Goal: Task Accomplishment & Management: Manage account settings

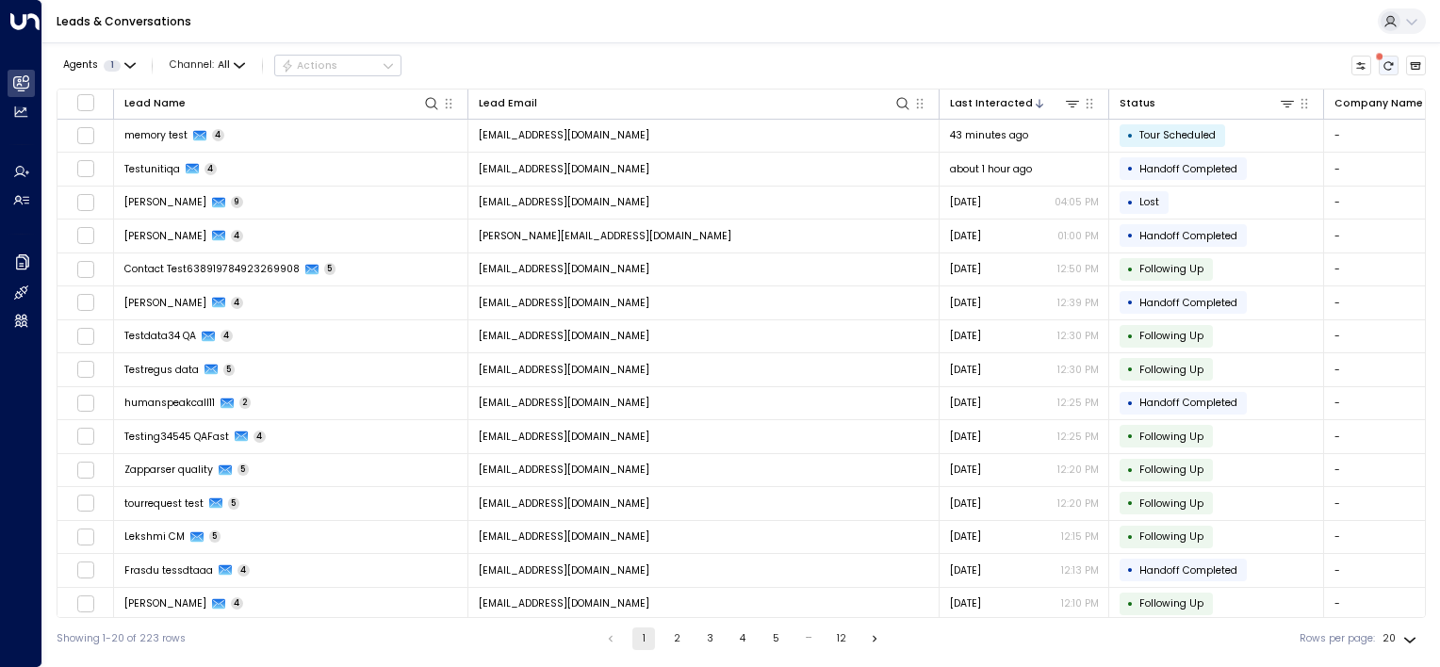
click at [1385, 62] on icon "There are new threads available. Refresh the grid to view the latest updates." at bounding box center [1388, 65] width 11 height 11
click at [1388, 63] on icon "Refresh" at bounding box center [1388, 65] width 11 height 11
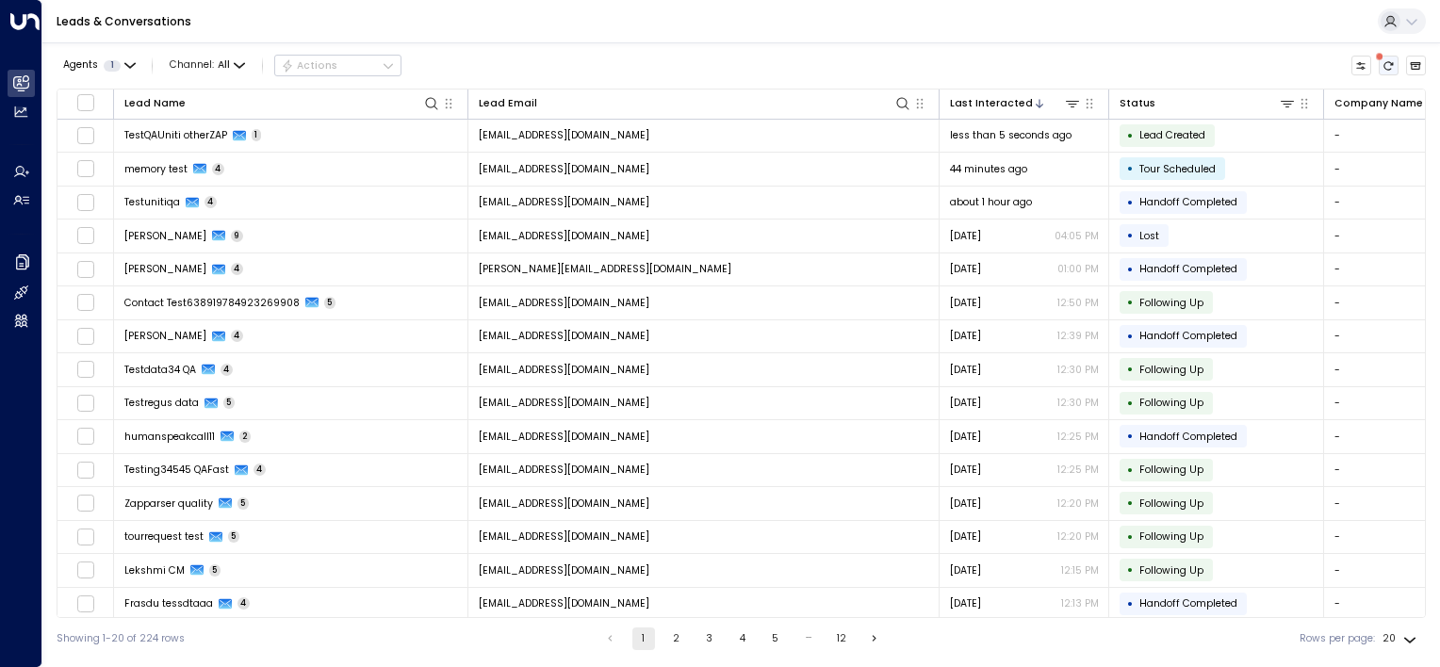
click at [1387, 61] on icon "There are new threads available. Refresh the grid to view the latest updates." at bounding box center [1389, 65] width 9 height 8
click at [1387, 67] on icon "Refresh" at bounding box center [1388, 65] width 11 height 11
click at [1383, 69] on icon "Refresh" at bounding box center [1388, 65] width 11 height 11
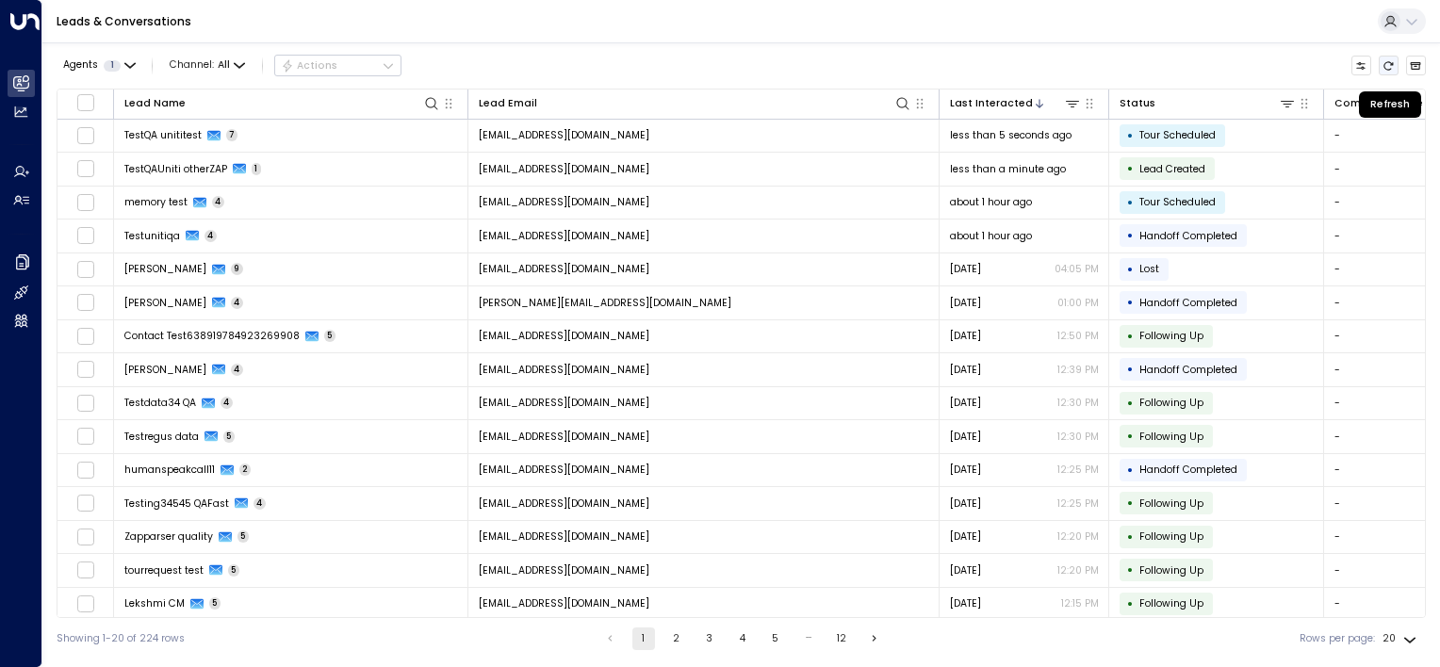
click at [1388, 68] on icon "Refresh" at bounding box center [1388, 65] width 11 height 11
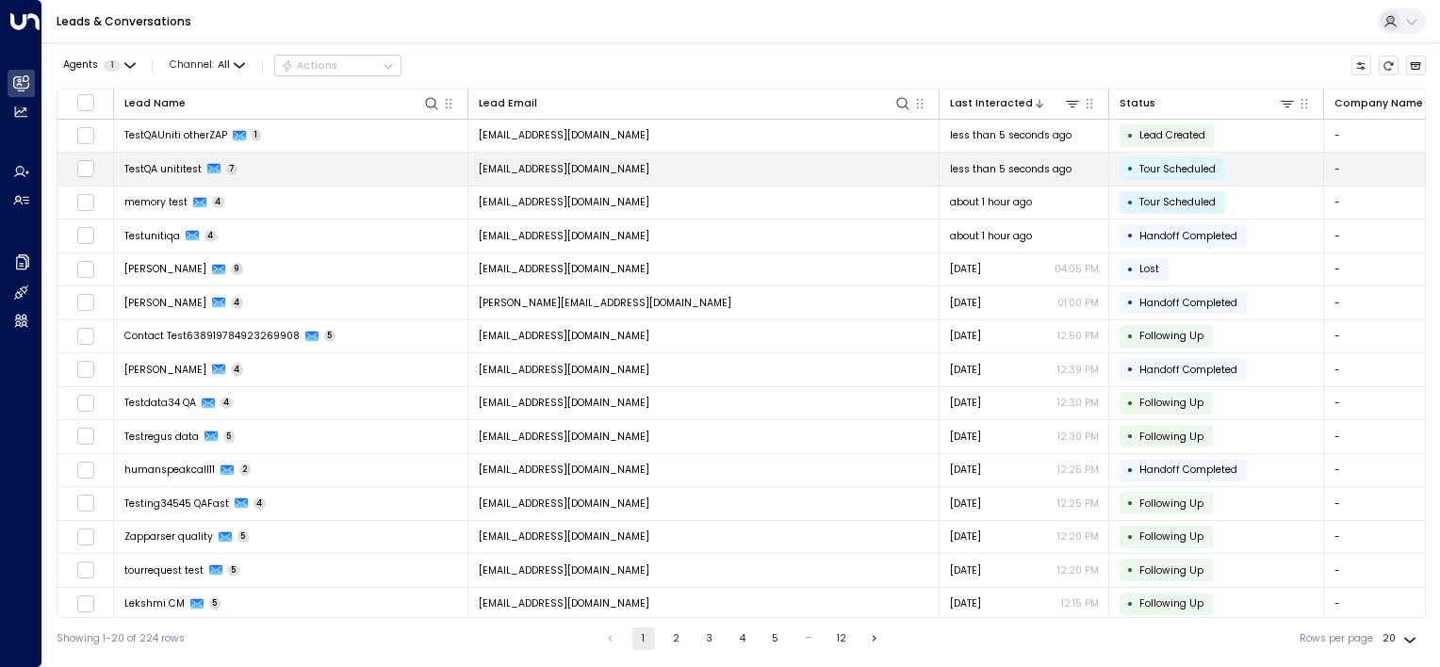
click at [715, 170] on td "[EMAIL_ADDRESS][DOMAIN_NAME]" at bounding box center [703, 169] width 471 height 33
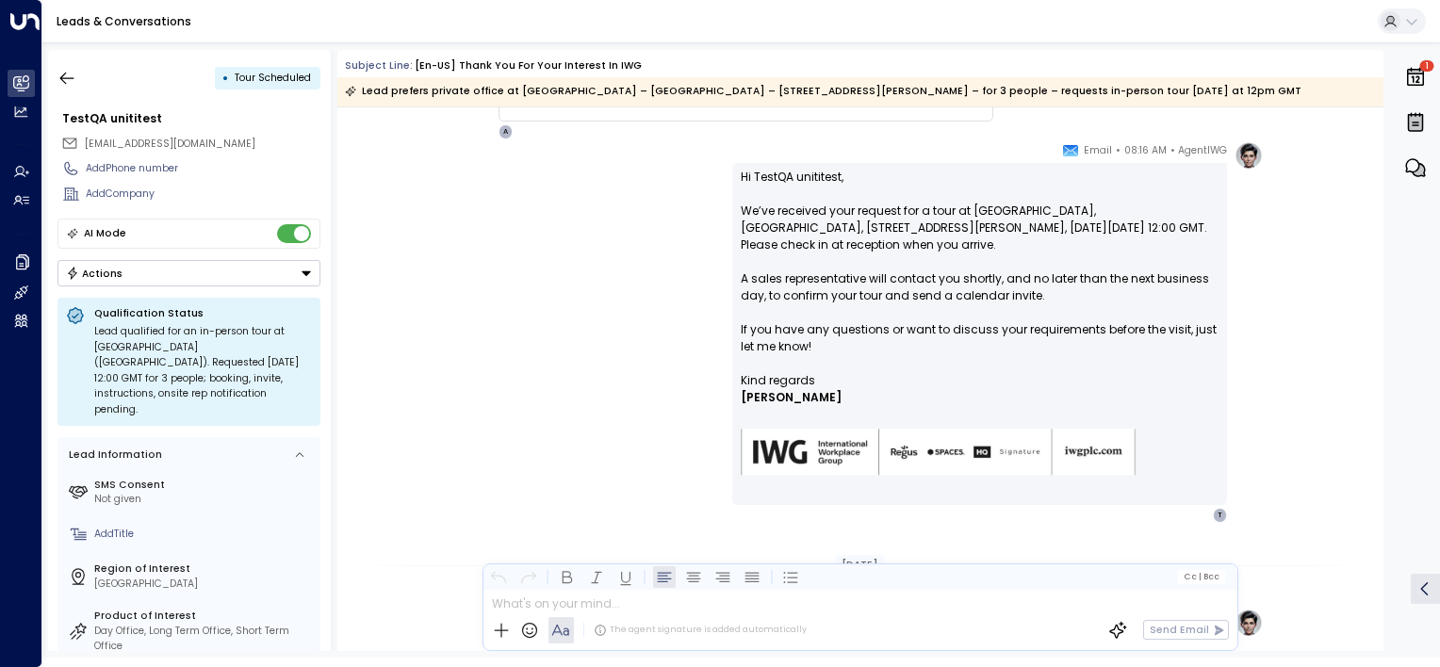
scroll to position [3514, 0]
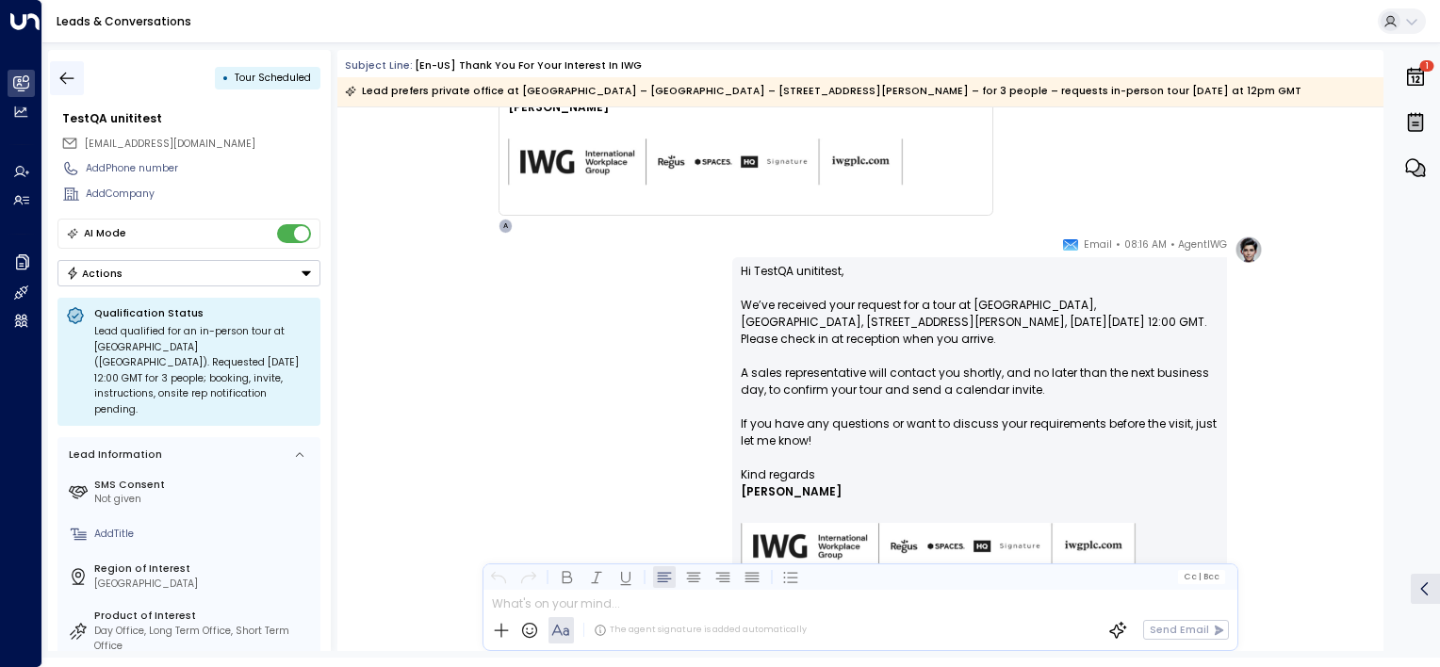
click at [70, 77] on icon "button" at bounding box center [67, 78] width 14 height 12
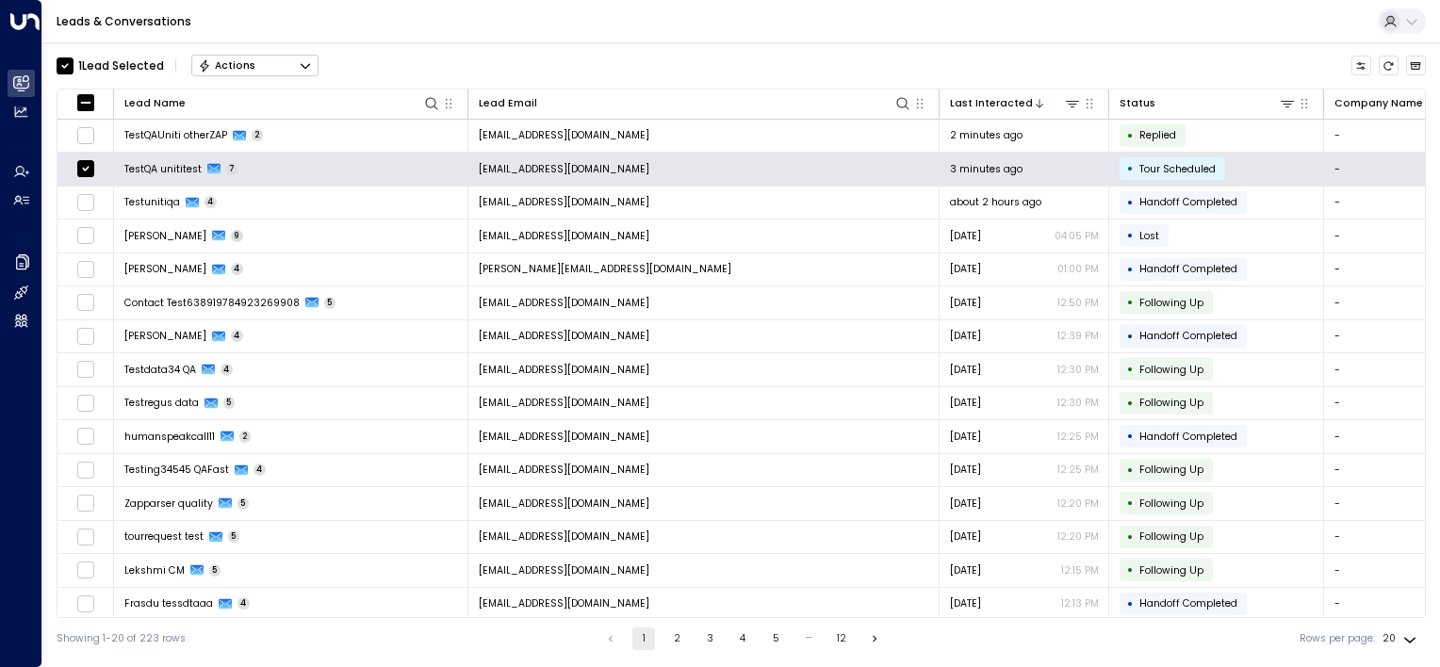
click at [303, 62] on icon "Button group with a nested menu" at bounding box center [305, 65] width 13 height 13
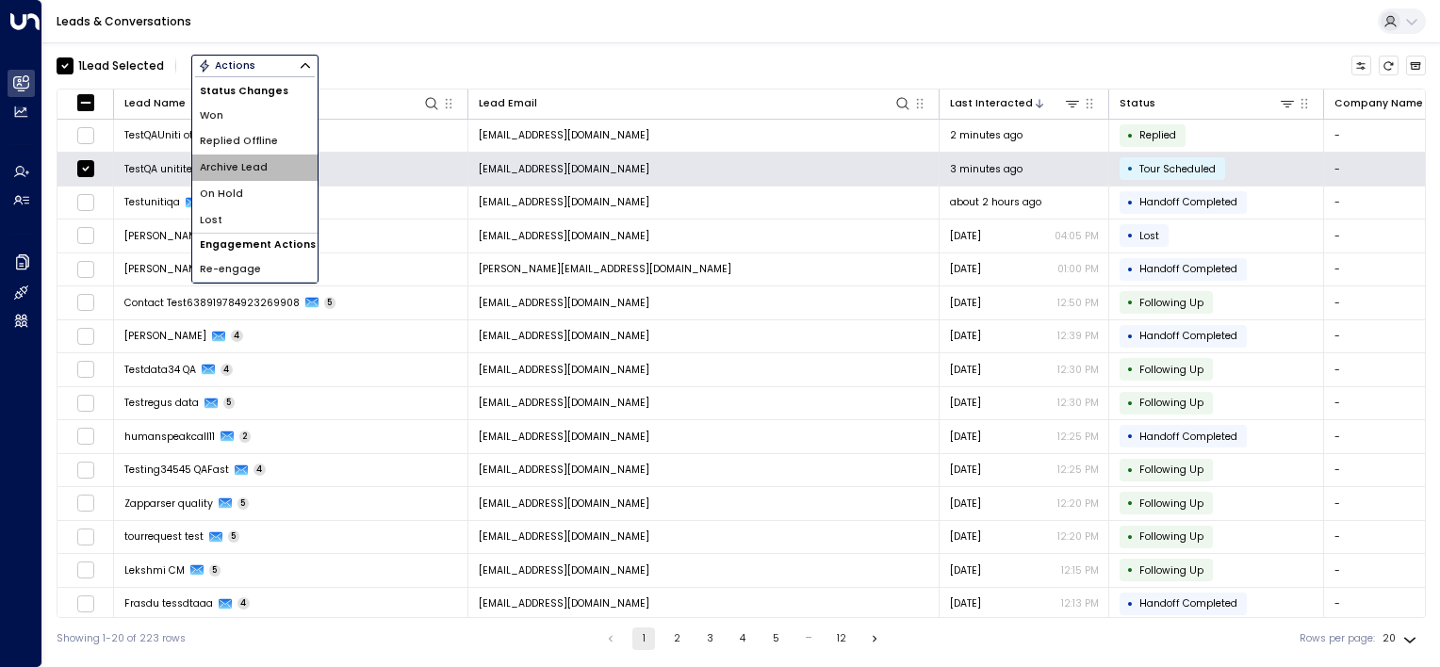
click at [262, 172] on span "Archive Lead" at bounding box center [234, 167] width 68 height 15
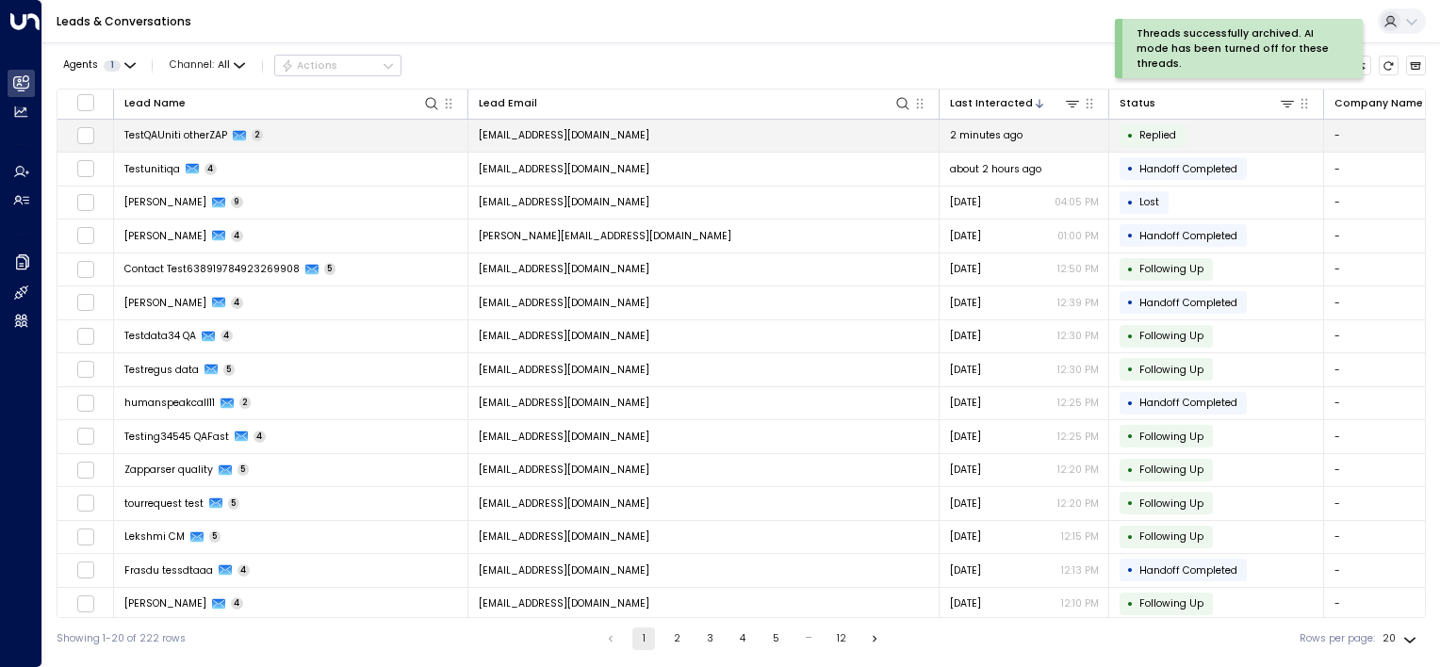
click at [690, 131] on td "[EMAIL_ADDRESS][DOMAIN_NAME]" at bounding box center [703, 136] width 471 height 33
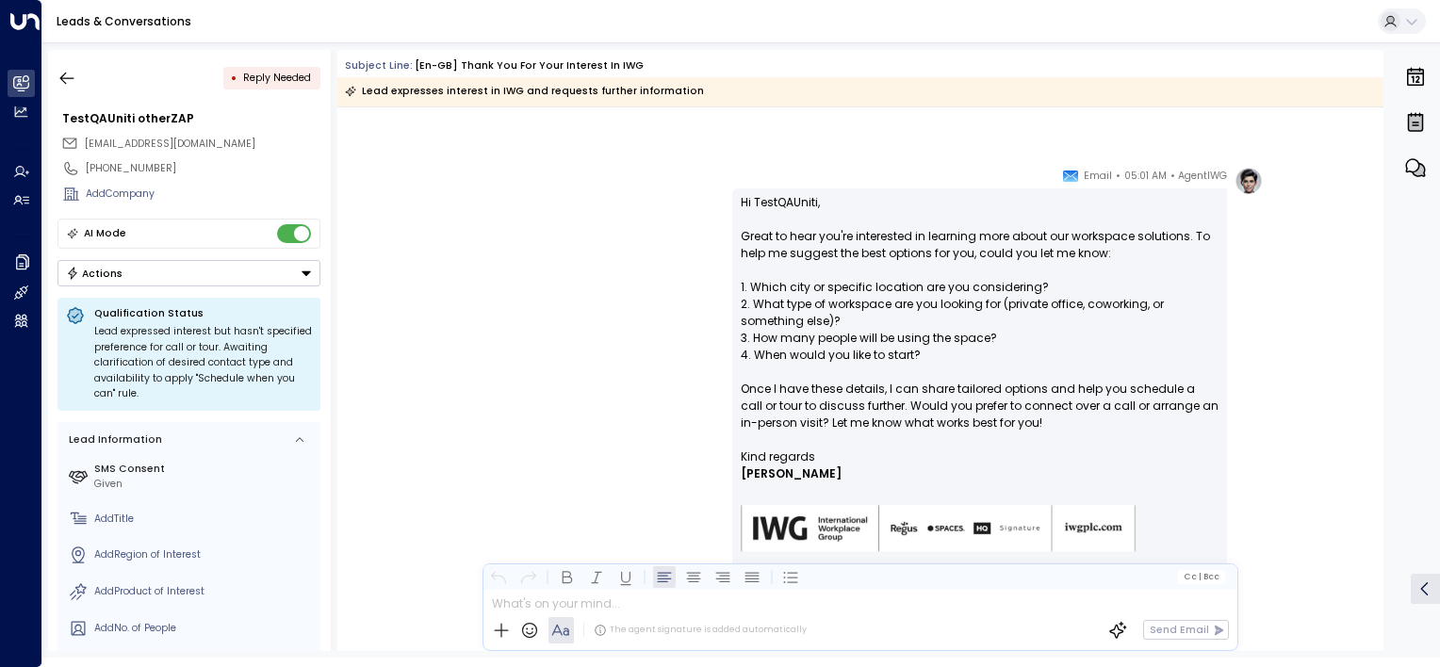
scroll to position [1783, 0]
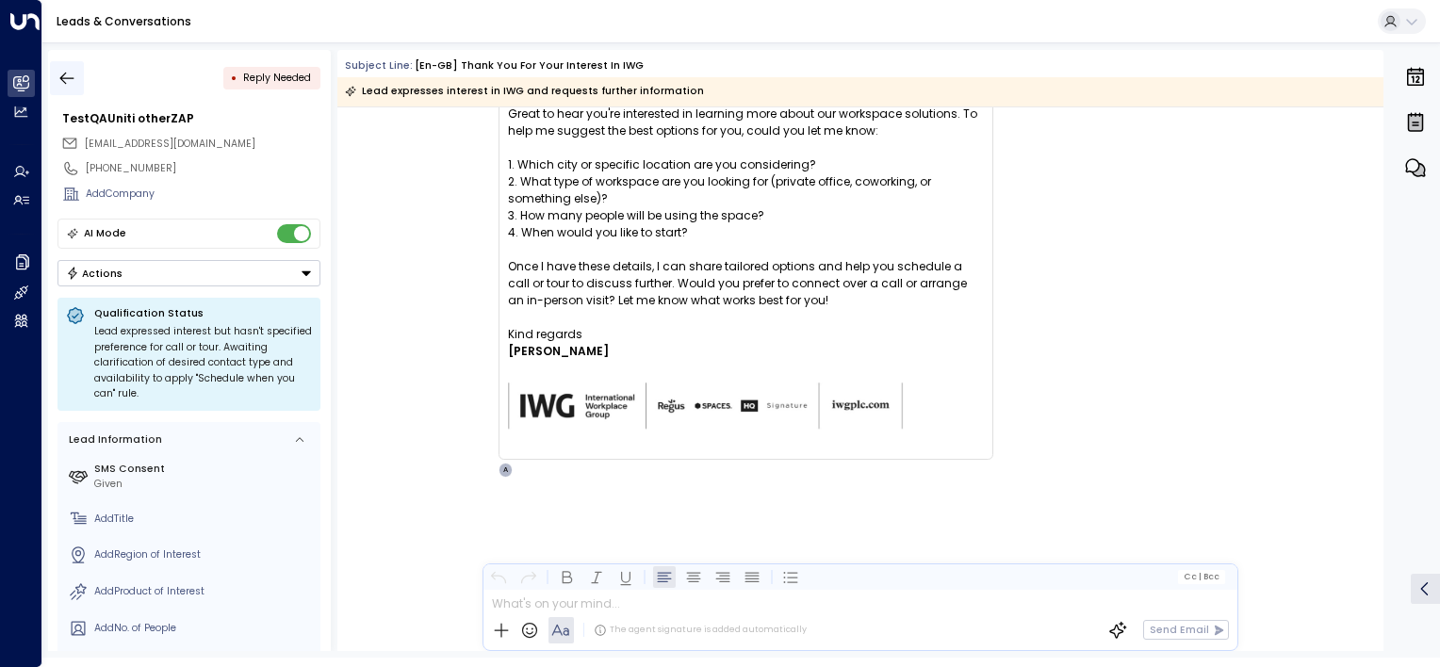
click at [68, 75] on icon "button" at bounding box center [66, 78] width 19 height 19
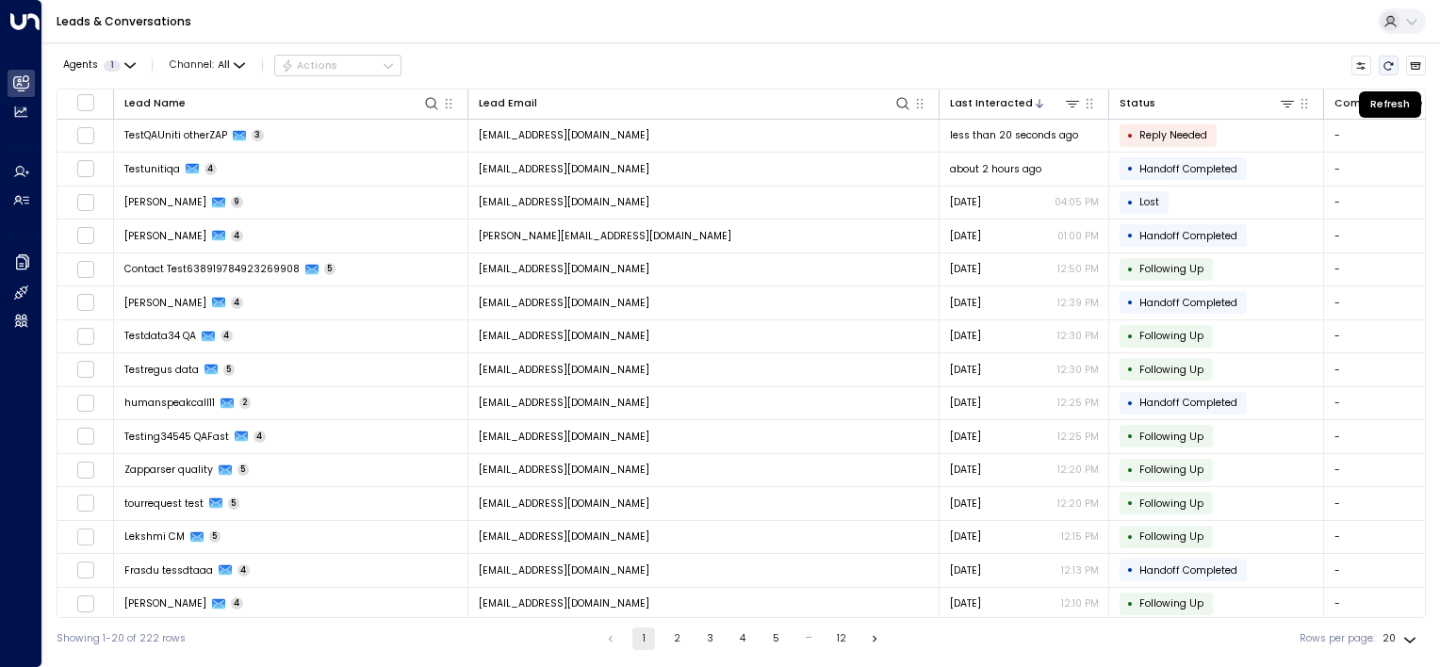
click at [1392, 63] on icon "Refresh" at bounding box center [1389, 65] width 9 height 8
click at [1391, 63] on icon "Refresh" at bounding box center [1389, 65] width 9 height 8
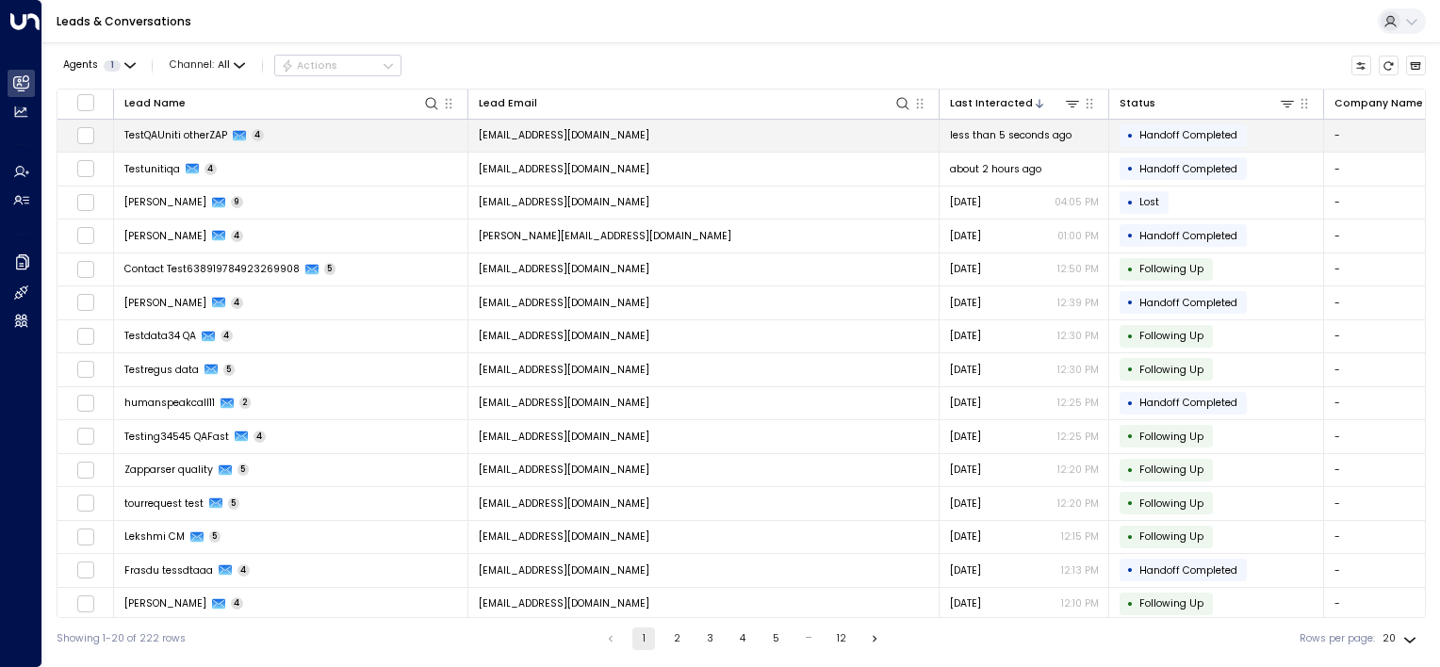
click at [675, 134] on td "[EMAIL_ADDRESS][DOMAIN_NAME]" at bounding box center [703, 136] width 471 height 33
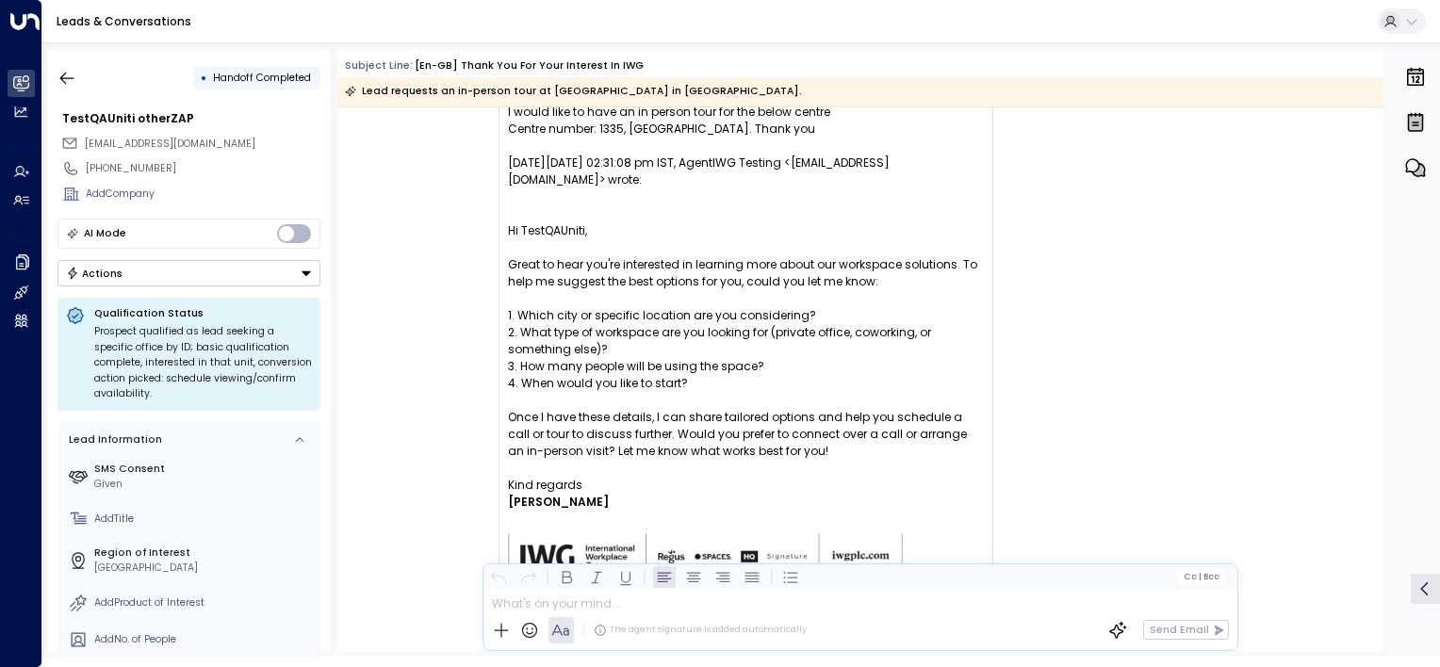
scroll to position [1538, 0]
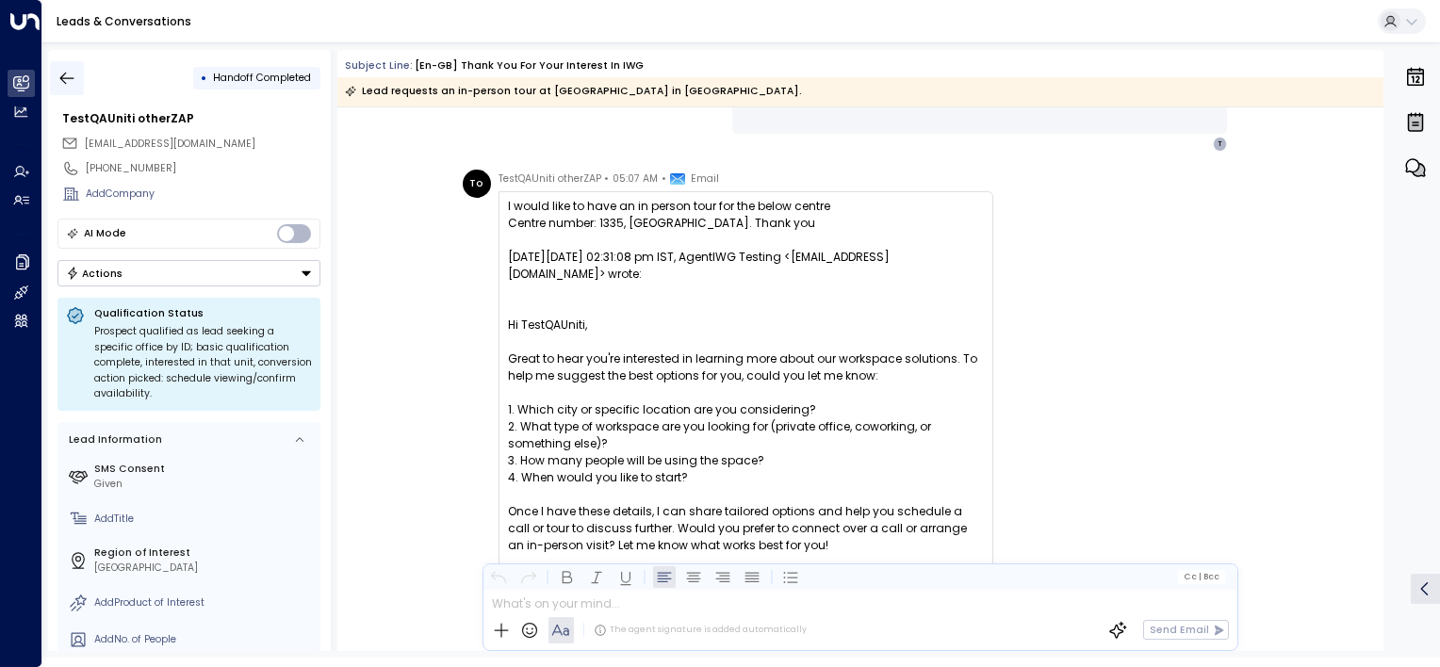
click at [70, 75] on icon "button" at bounding box center [66, 78] width 19 height 19
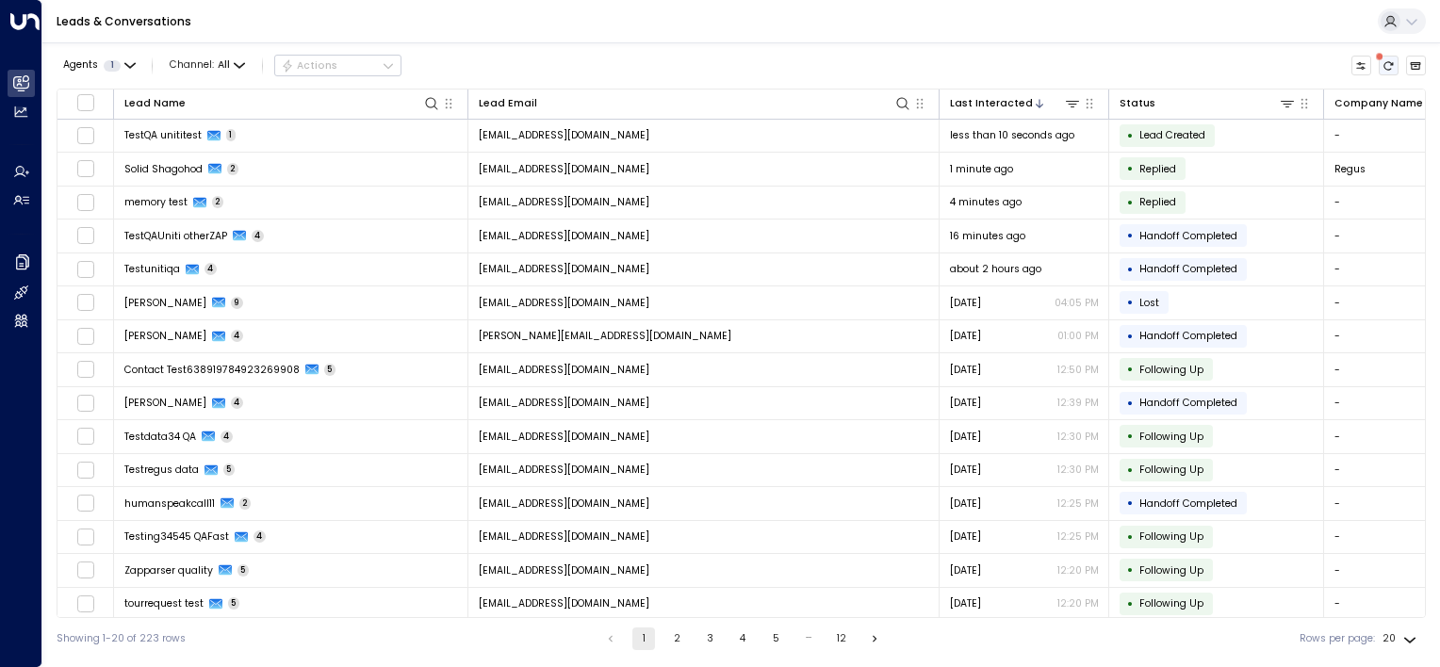
click at [1387, 60] on icon "There are new threads available. Refresh the grid to view the latest updates." at bounding box center [1388, 65] width 11 height 11
click at [1390, 66] on icon "Refresh" at bounding box center [1388, 65] width 11 height 11
click at [1386, 68] on icon "Refresh" at bounding box center [1388, 65] width 11 height 11
click at [1391, 64] on icon "Refresh" at bounding box center [1388, 65] width 11 height 11
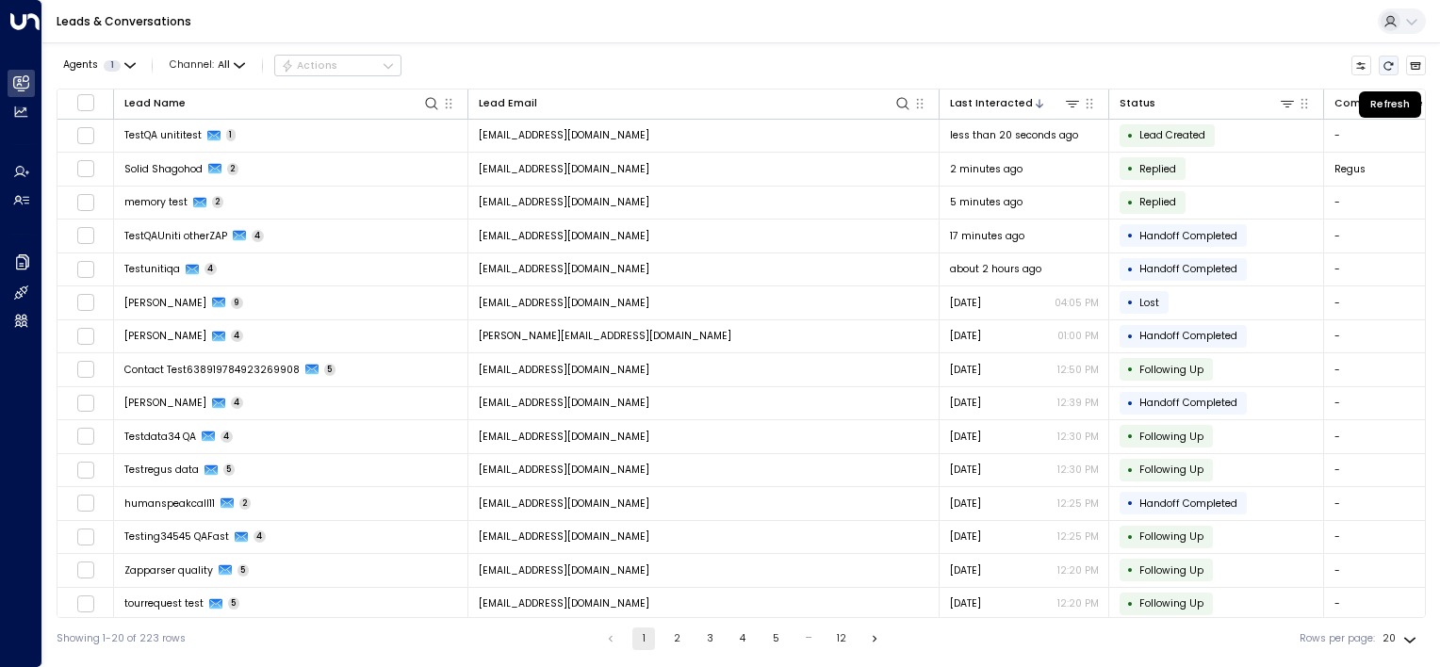
click at [1391, 64] on icon "Refresh" at bounding box center [1388, 65] width 11 height 11
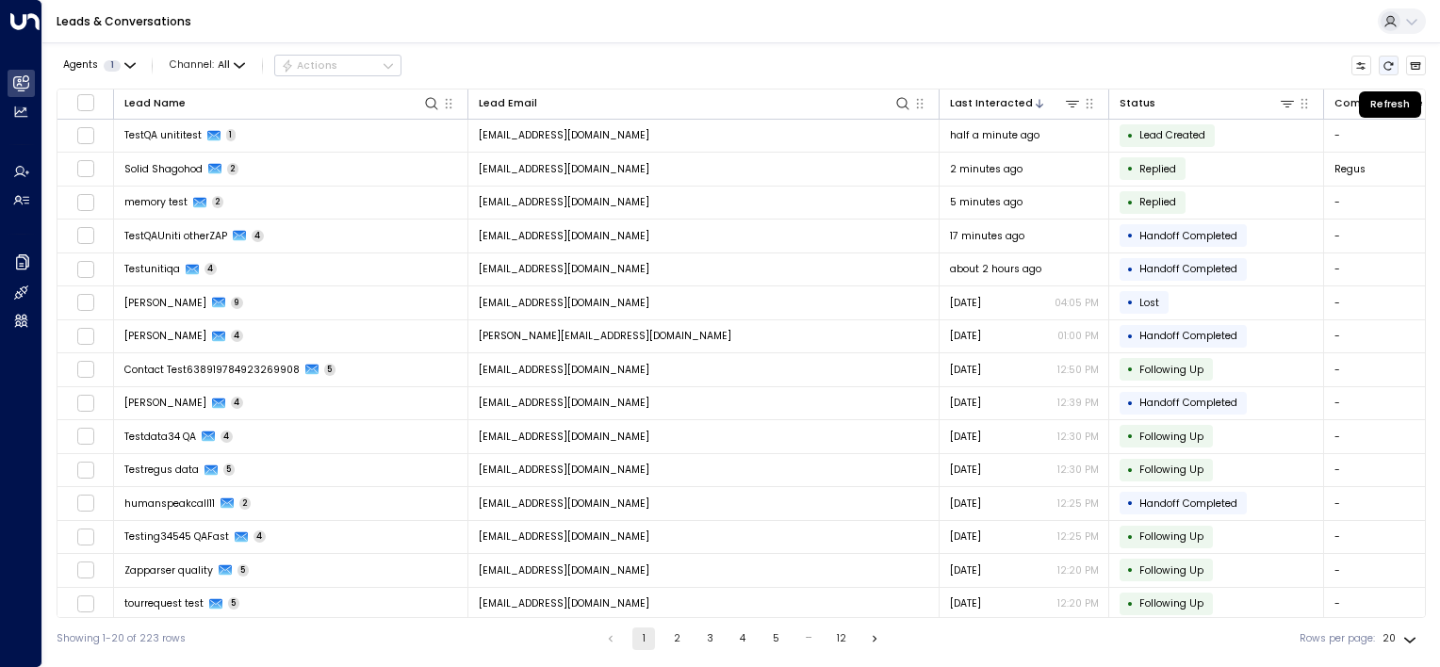
click at [1391, 64] on icon "Refresh" at bounding box center [1388, 65] width 11 height 11
click at [1387, 72] on button "Refresh" at bounding box center [1389, 66] width 21 height 21
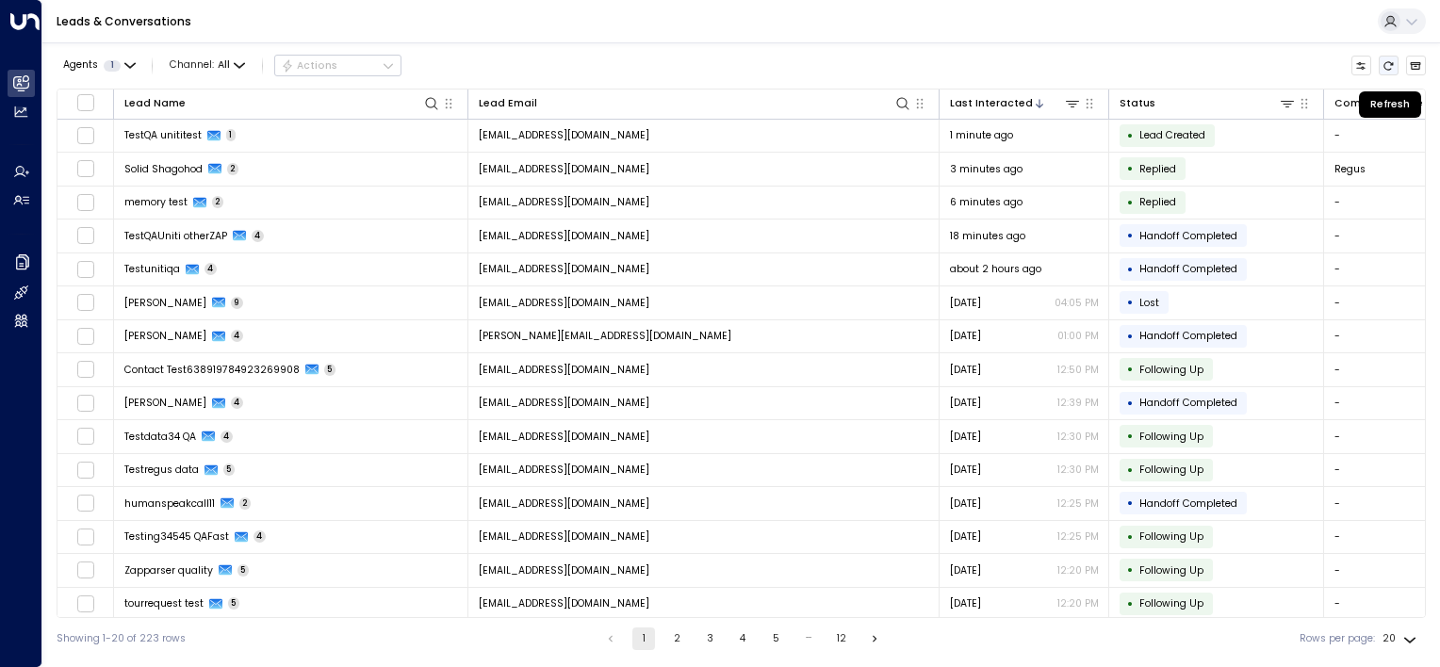
click at [1389, 63] on icon "Refresh" at bounding box center [1388, 65] width 11 height 11
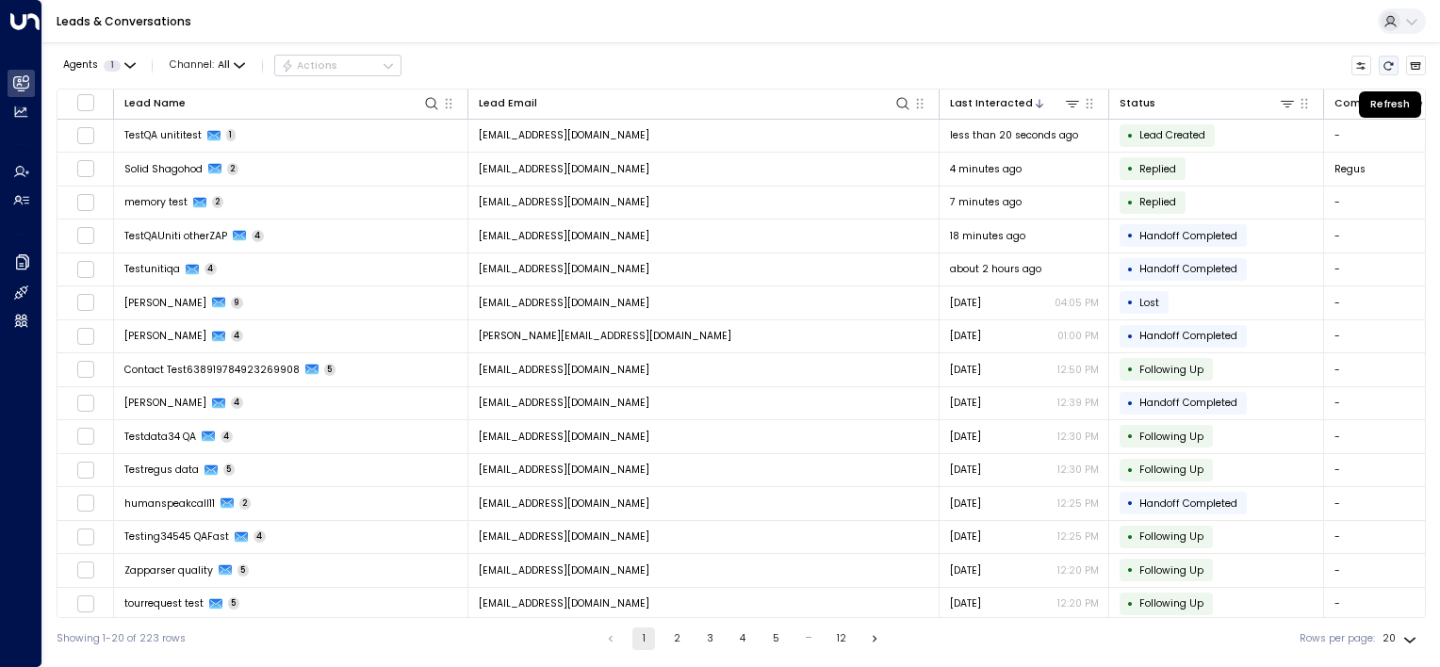
click at [1389, 63] on icon "Refresh" at bounding box center [1388, 65] width 11 height 11
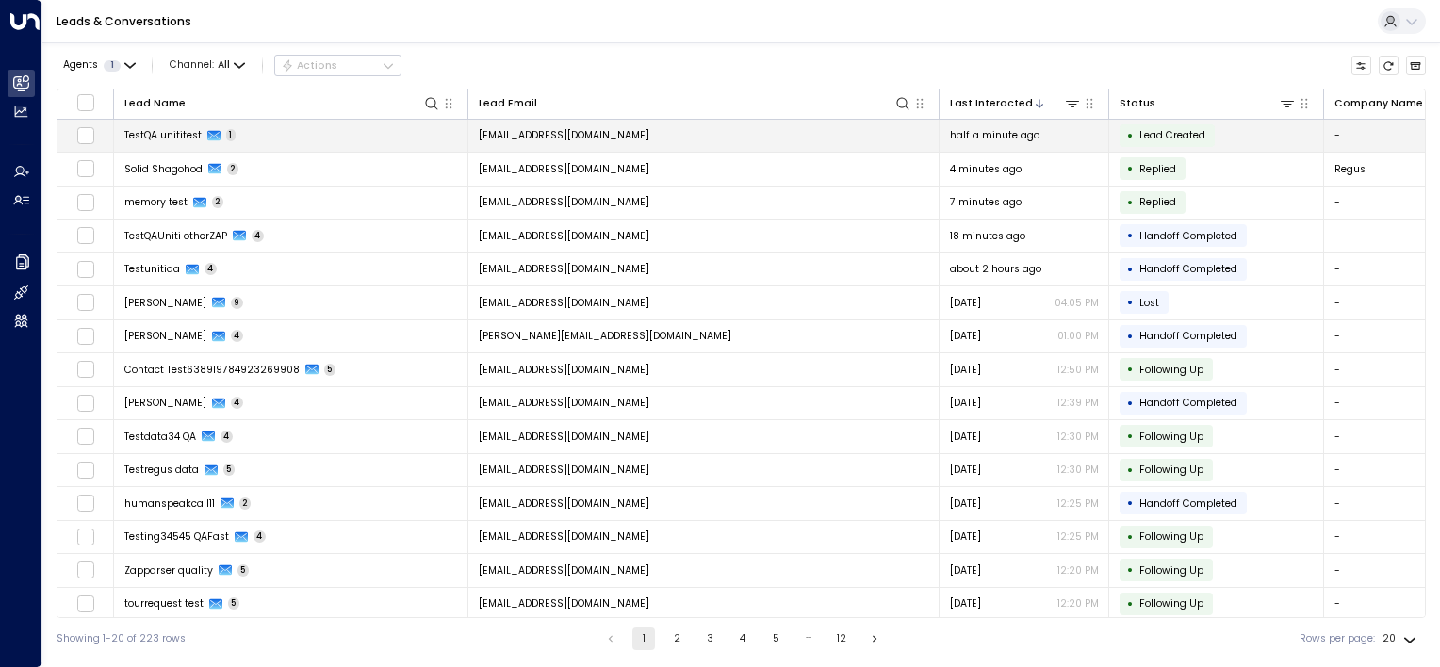
click at [870, 139] on td "[EMAIL_ADDRESS][DOMAIN_NAME]" at bounding box center [703, 136] width 471 height 33
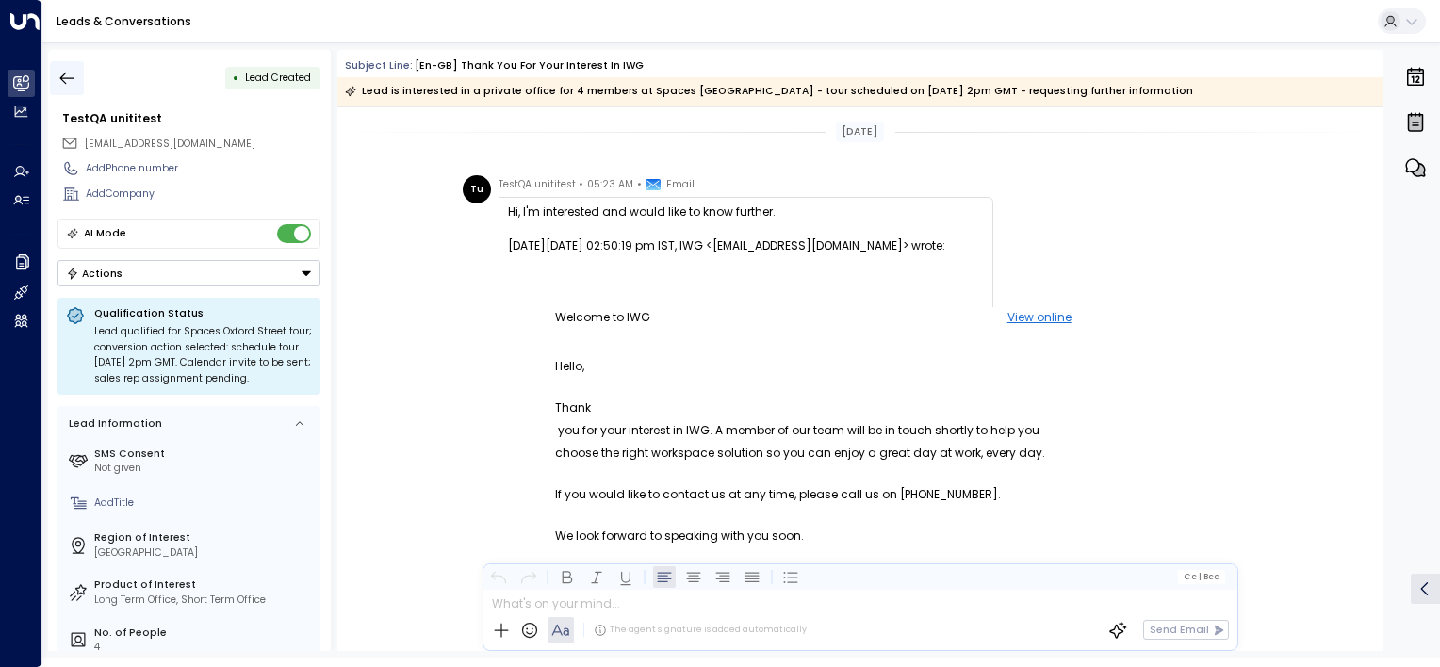
click at [68, 73] on icon "button" at bounding box center [66, 78] width 19 height 19
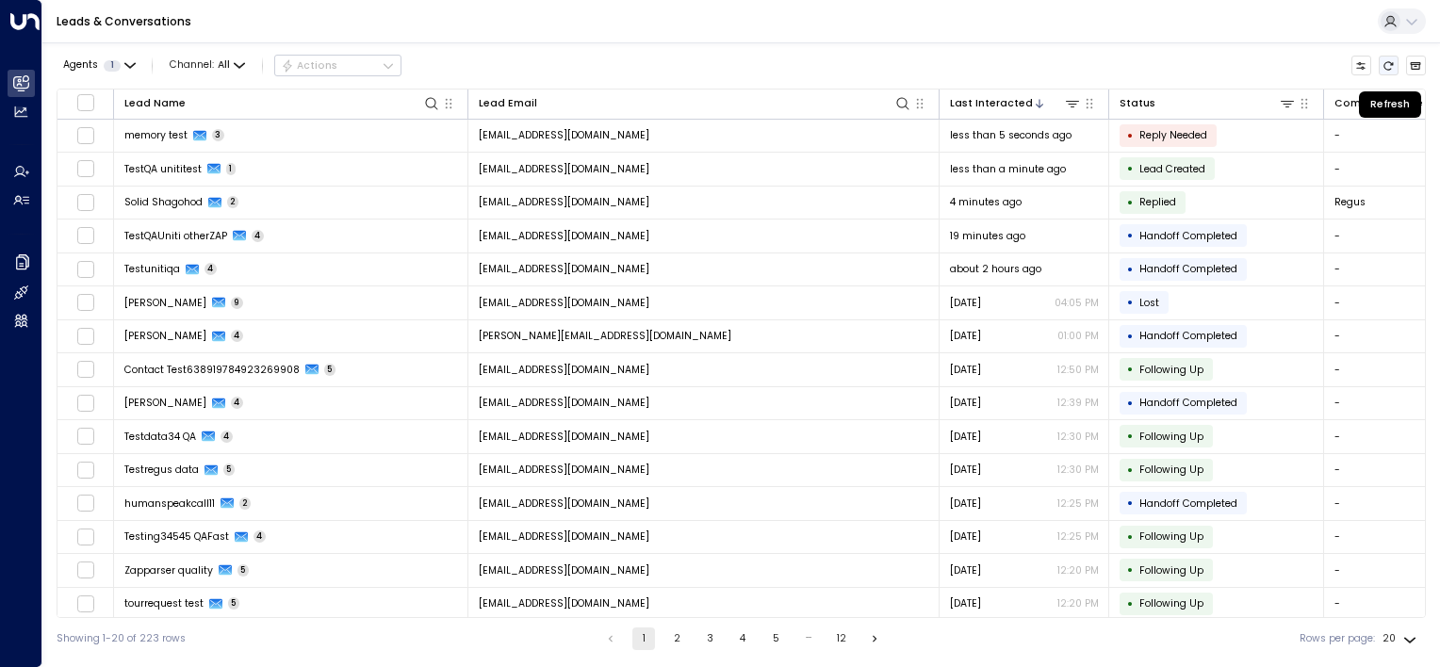
click at [1391, 63] on icon "Refresh" at bounding box center [1389, 65] width 9 height 8
click at [1390, 64] on icon "Refresh" at bounding box center [1388, 65] width 11 height 11
click at [1389, 66] on icon "Refresh" at bounding box center [1388, 65] width 11 height 11
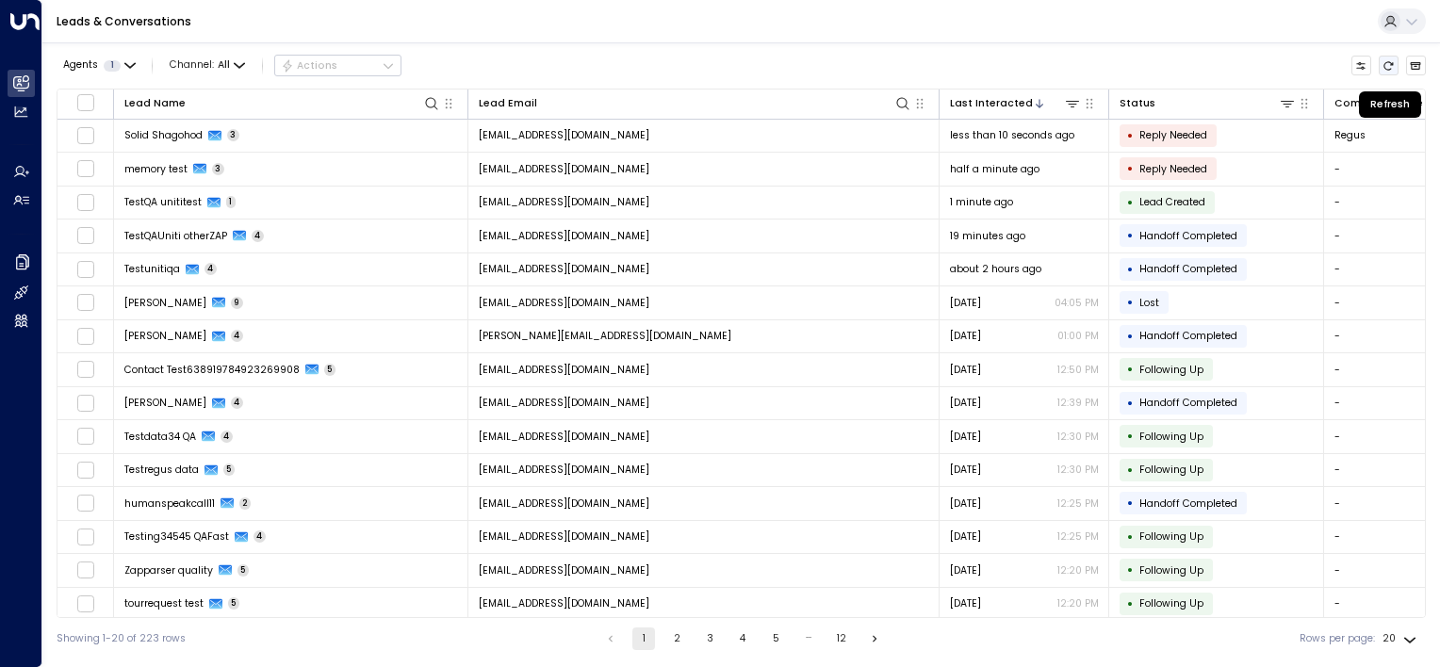
click at [1389, 66] on icon "Refresh" at bounding box center [1388, 65] width 11 height 11
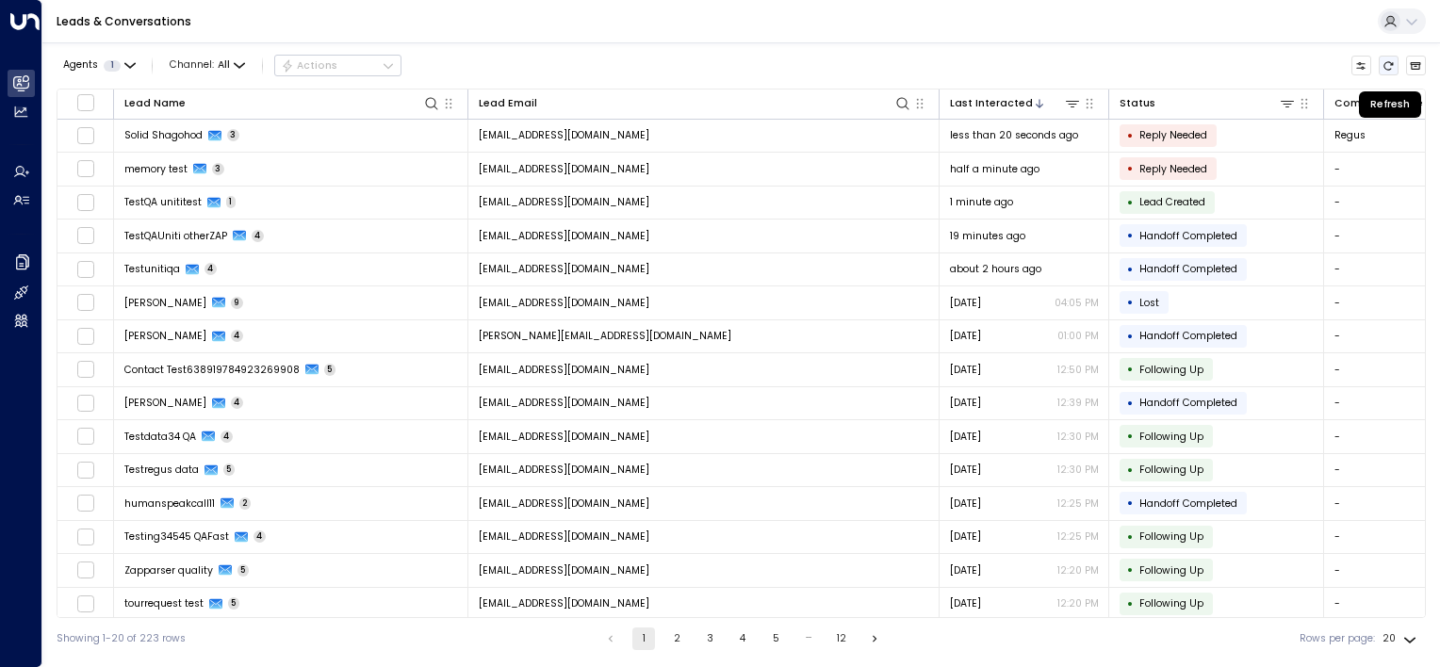
click at [1389, 66] on icon "Refresh" at bounding box center [1388, 65] width 11 height 11
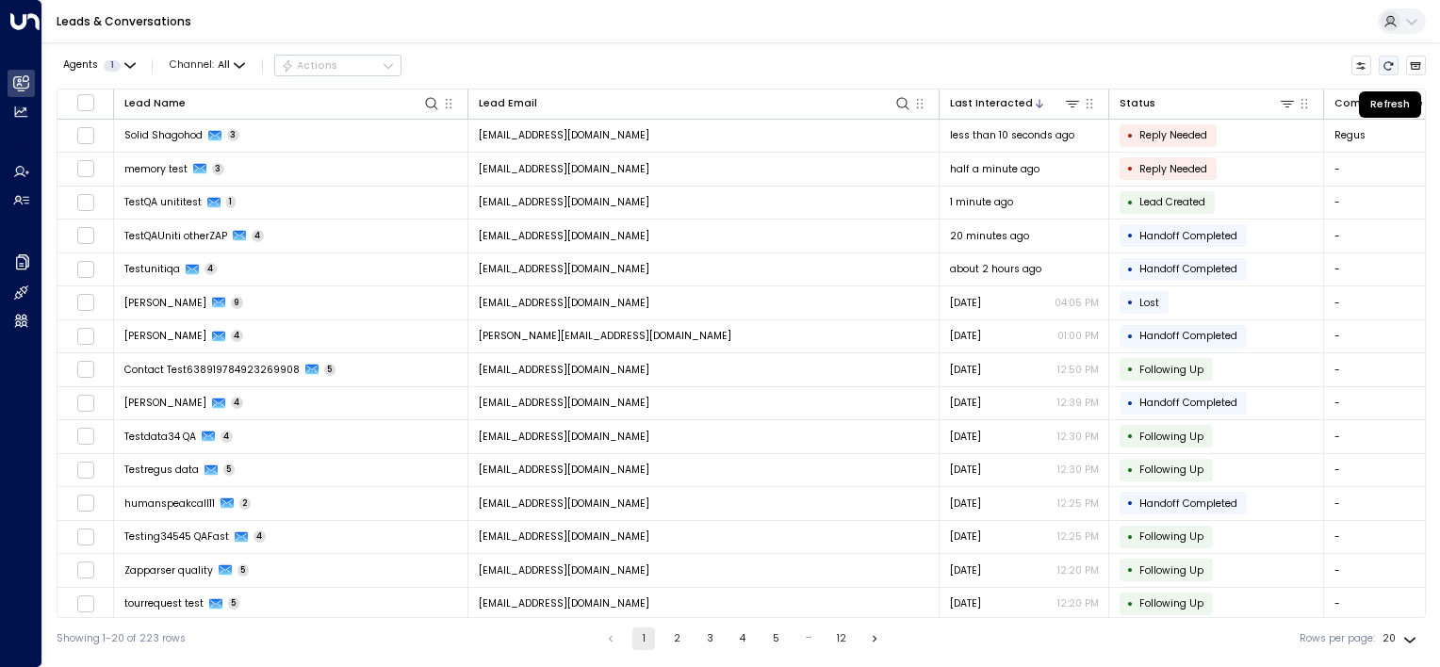
click at [1389, 66] on icon "Refresh" at bounding box center [1388, 65] width 11 height 11
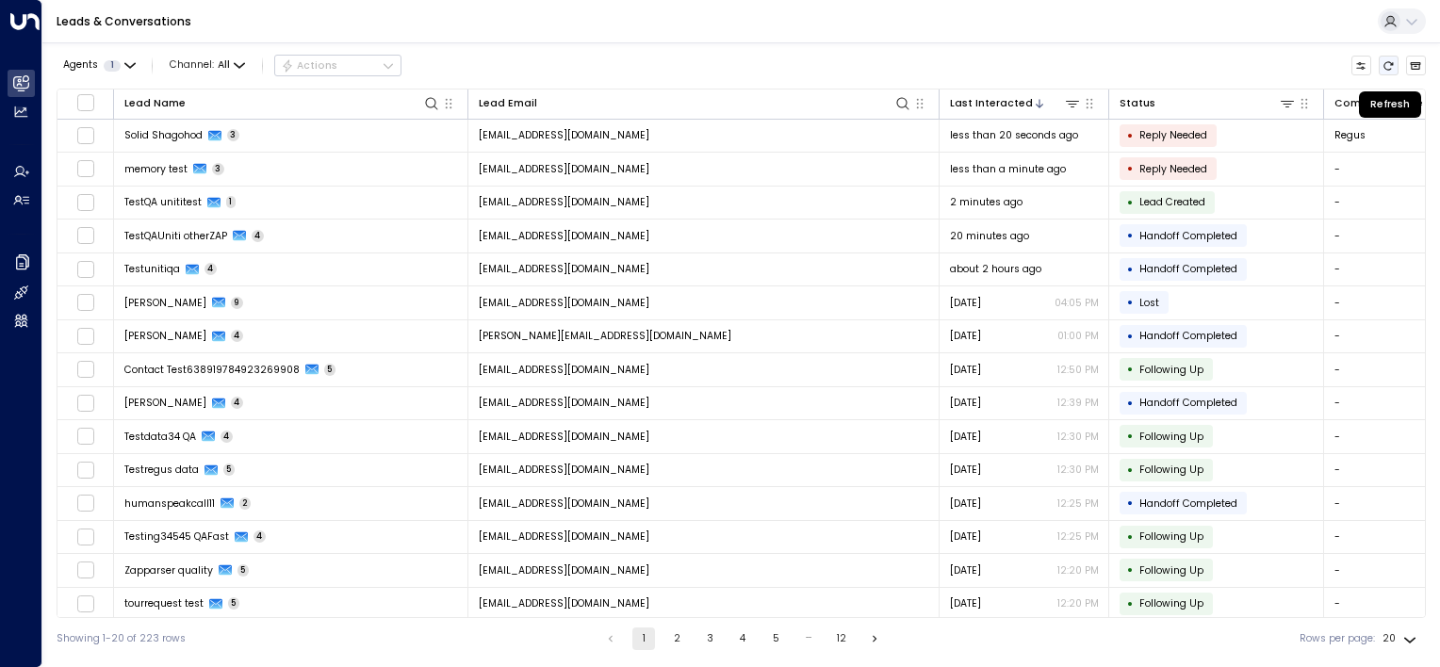
click at [1389, 66] on icon "Refresh" at bounding box center [1388, 65] width 11 height 11
click at [1386, 66] on icon "Refresh" at bounding box center [1389, 65] width 9 height 8
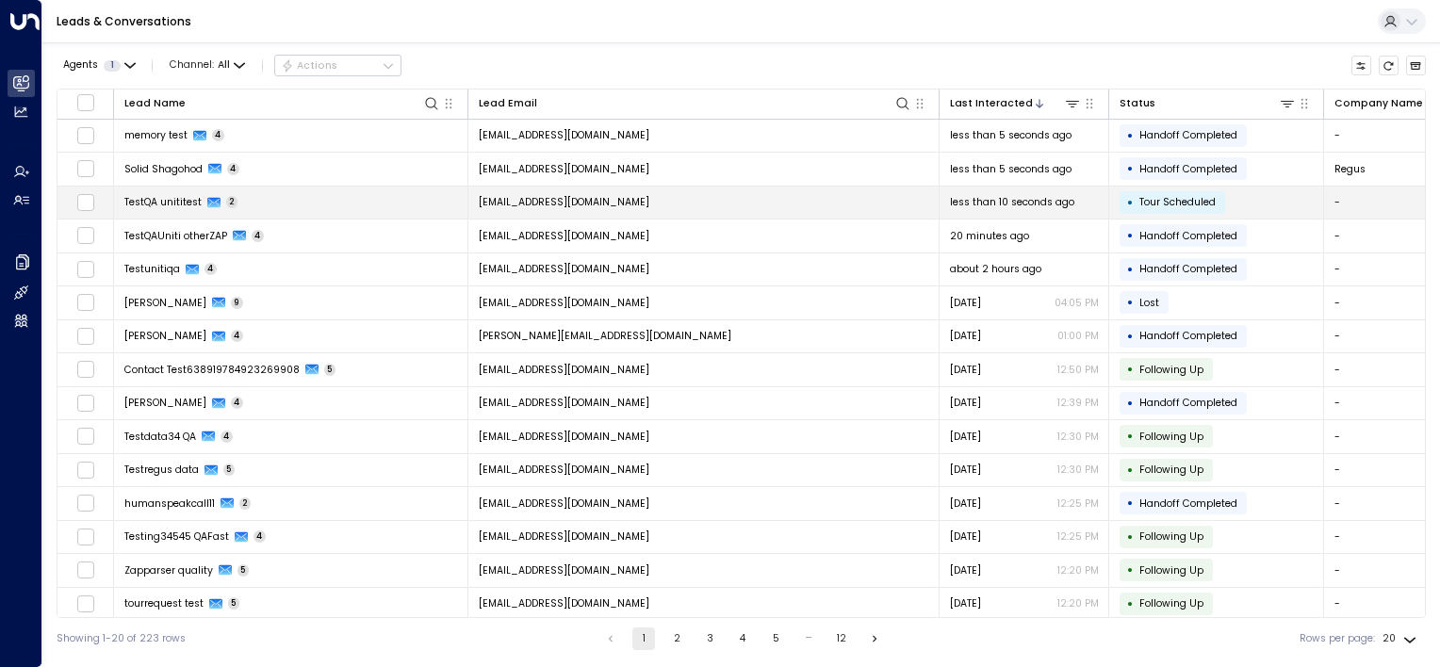
click at [706, 201] on td "[EMAIL_ADDRESS][DOMAIN_NAME]" at bounding box center [703, 203] width 471 height 33
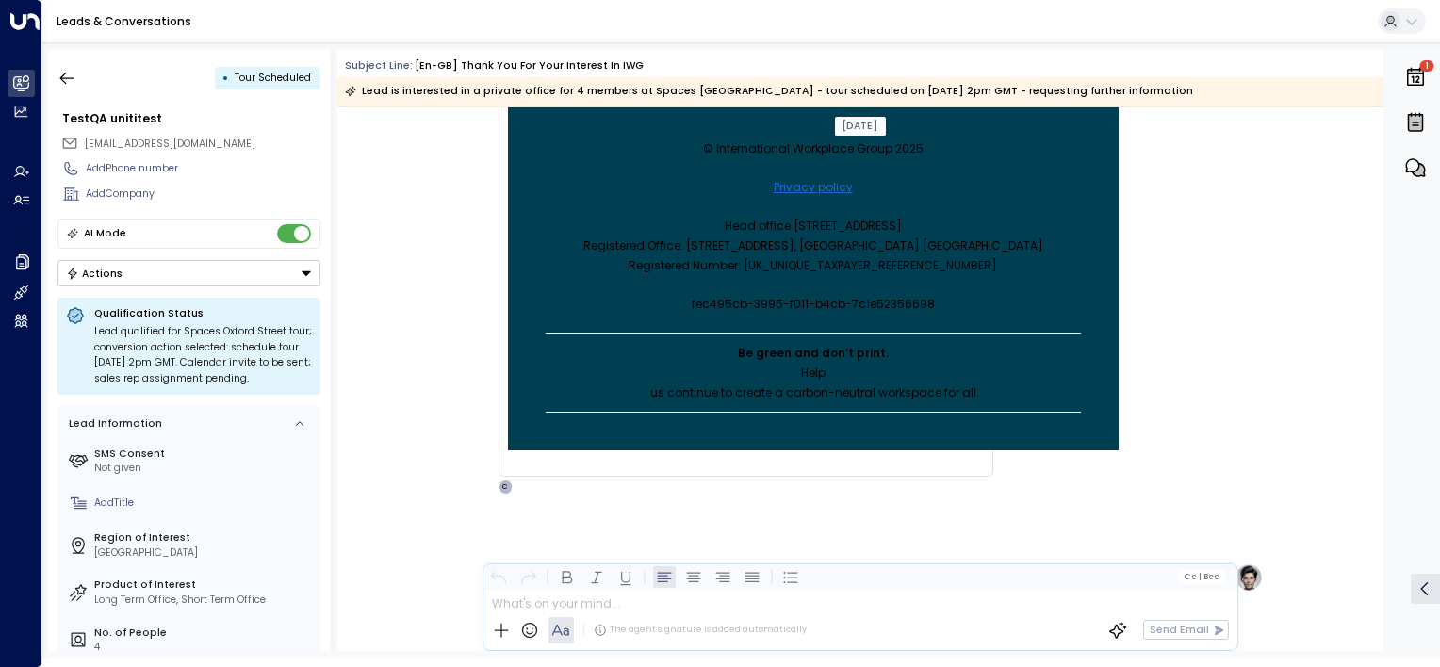
scroll to position [1071, 0]
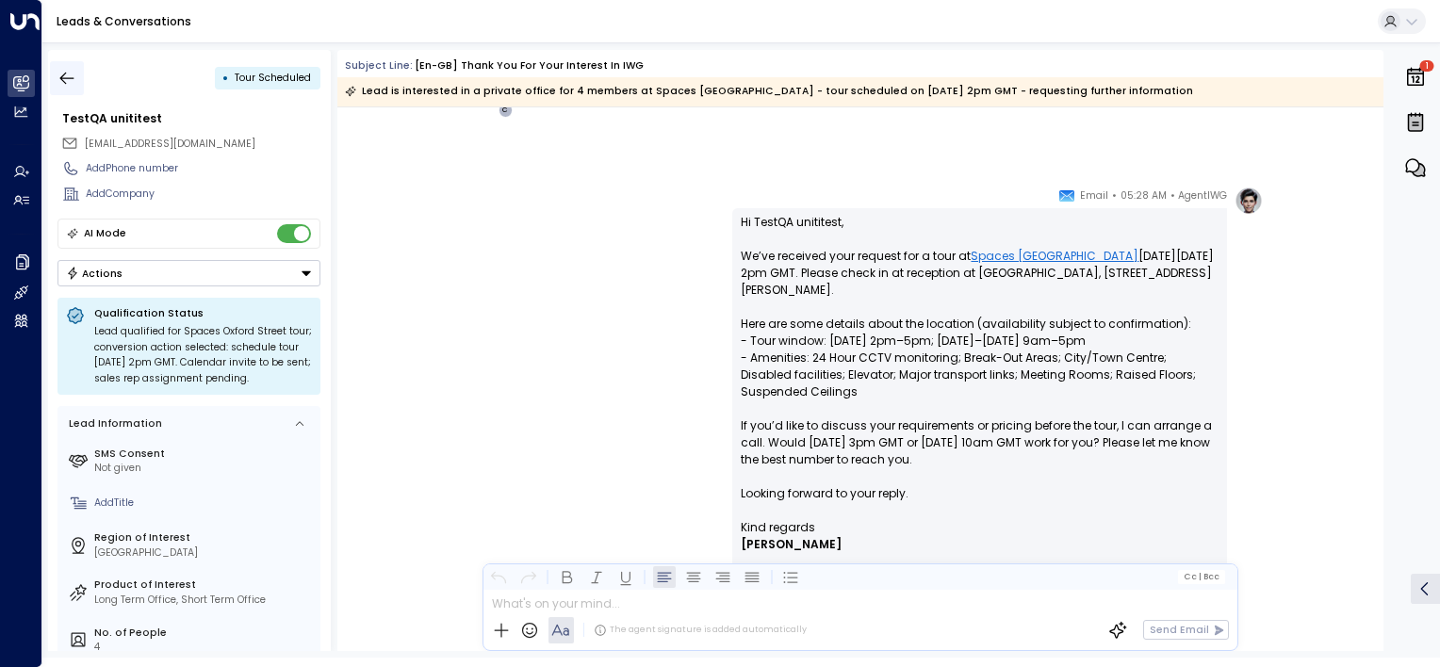
click at [63, 83] on icon "button" at bounding box center [66, 78] width 19 height 19
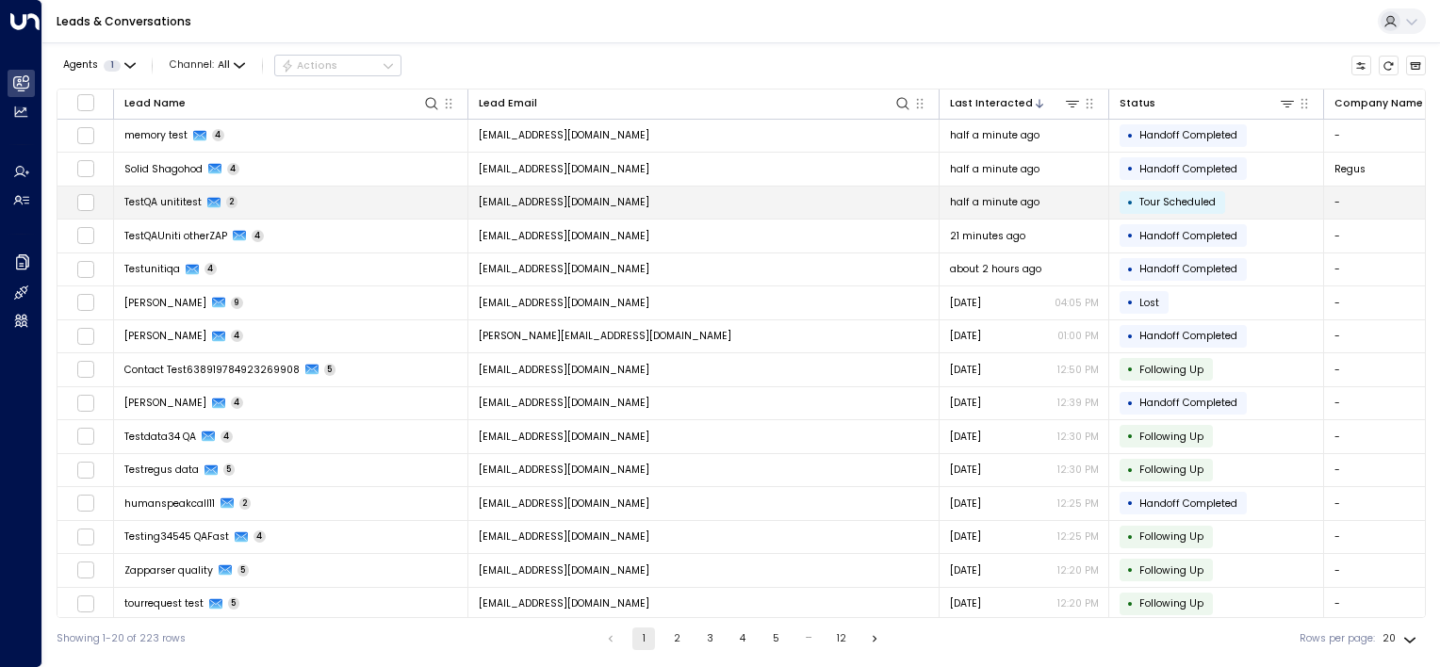
click at [704, 199] on td "[EMAIL_ADDRESS][DOMAIN_NAME]" at bounding box center [703, 203] width 471 height 33
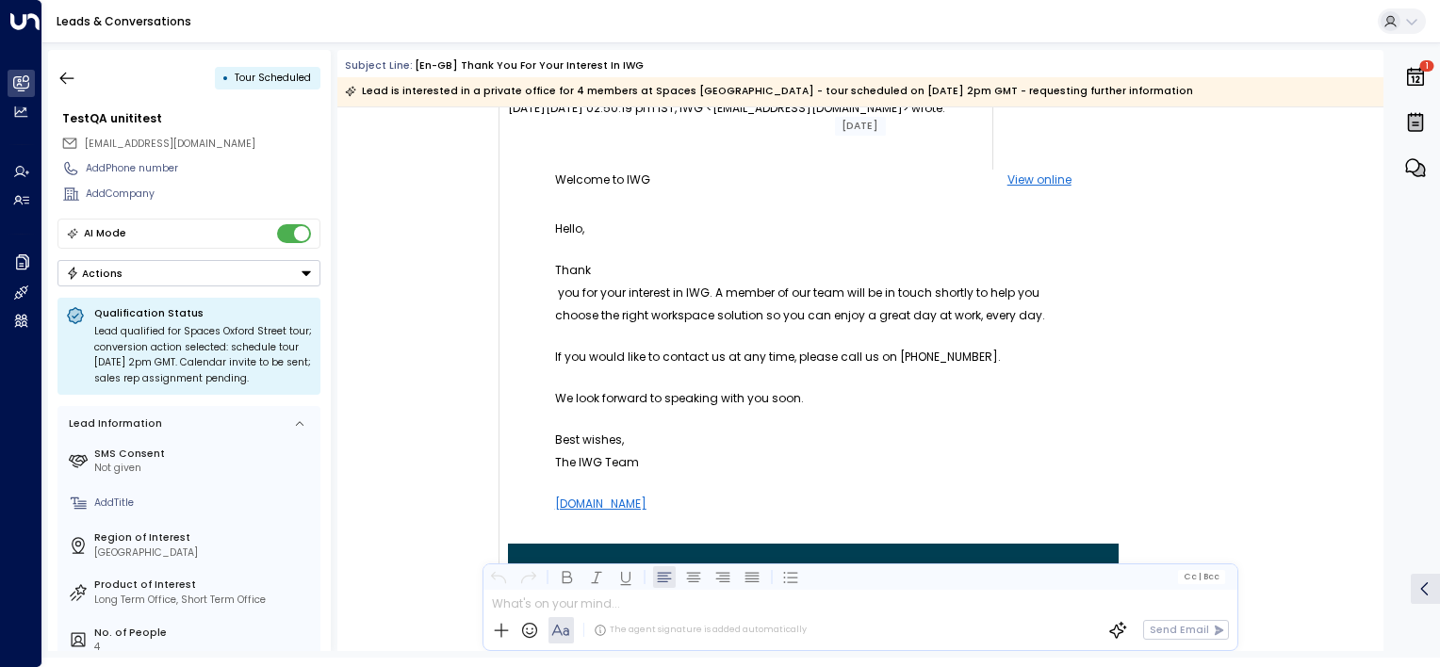
scroll to position [43, 0]
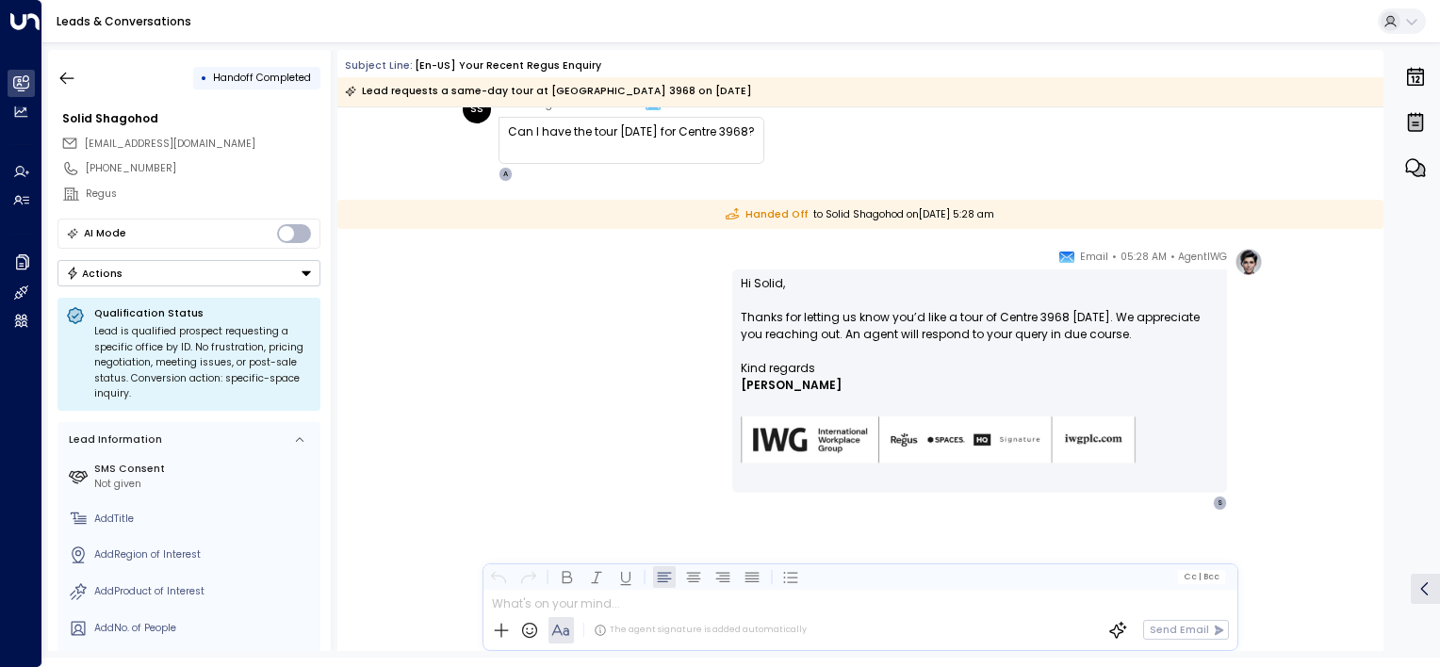
scroll to position [558, 0]
